Goal: Transaction & Acquisition: Obtain resource

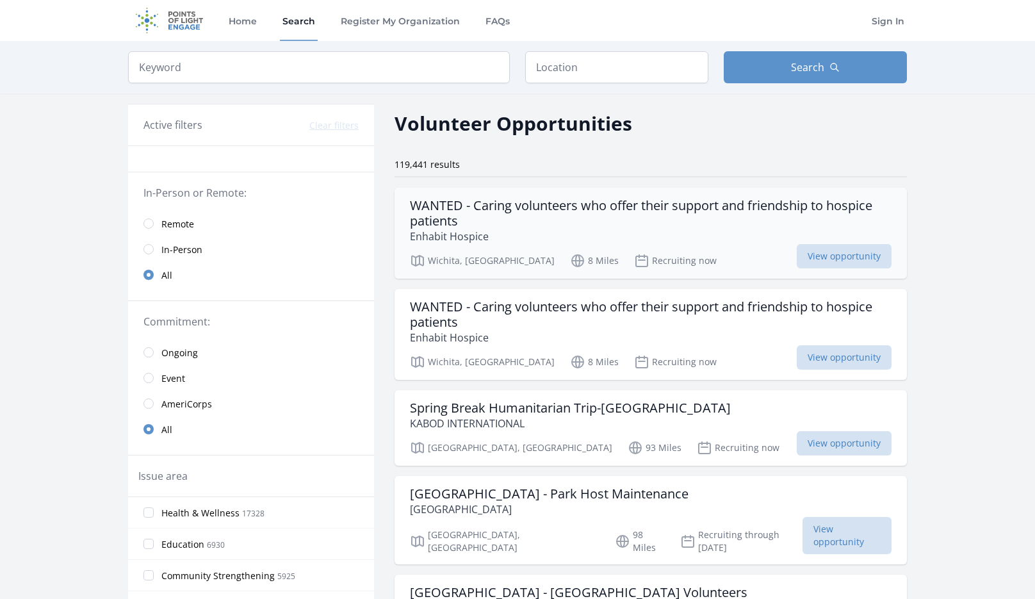
click at [494, 206] on h3 "WANTED - Caring volunteers who offer their support and friendship to hospice pa…" at bounding box center [651, 213] width 482 height 31
